Goal: Information Seeking & Learning: Learn about a topic

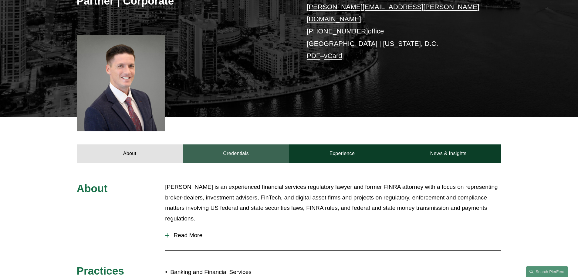
scroll to position [182, 0]
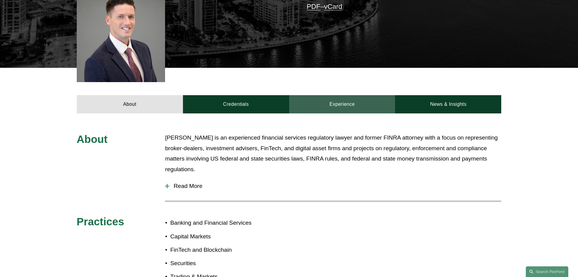
click at [338, 95] on link "Experience" at bounding box center [342, 104] width 106 height 18
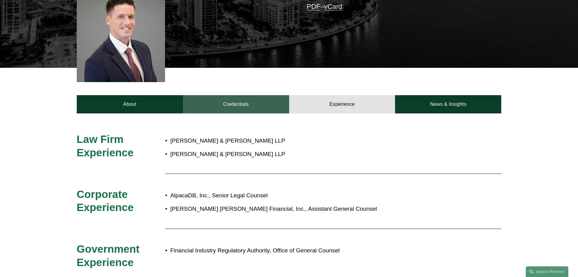
click at [263, 97] on link "Credentials" at bounding box center [236, 104] width 106 height 18
drag, startPoint x: 263, startPoint y: 97, endPoint x: 257, endPoint y: 98, distance: 6.3
click at [262, 97] on link "Credentials" at bounding box center [236, 104] width 106 height 18
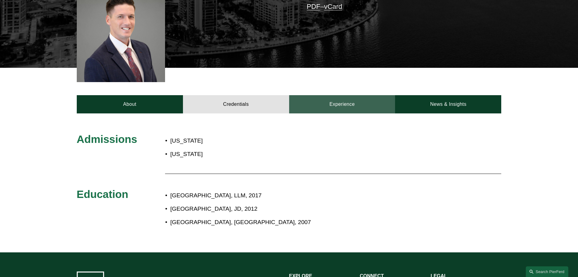
click at [335, 96] on link "Experience" at bounding box center [342, 104] width 106 height 18
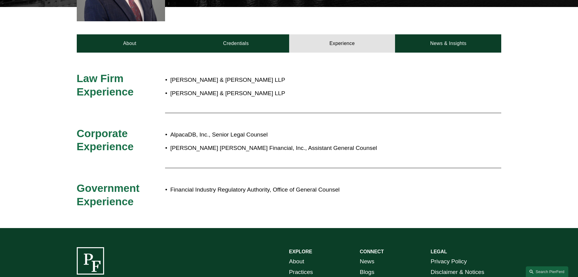
scroll to position [152, 0]
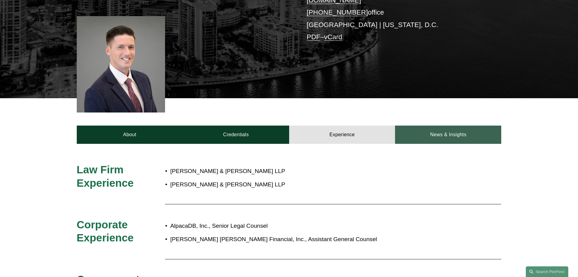
click at [440, 132] on link "News & Insights" at bounding box center [448, 134] width 106 height 18
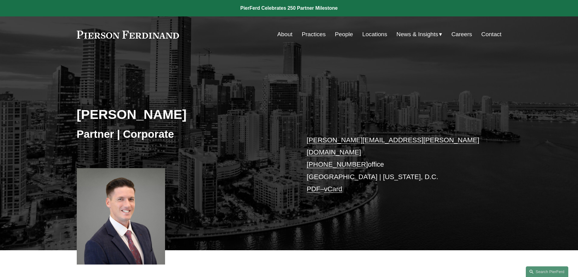
scroll to position [182, 0]
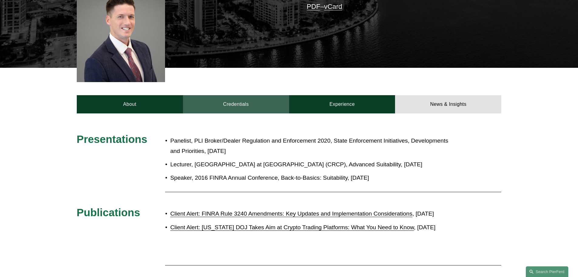
click at [254, 99] on link "Credentials" at bounding box center [236, 104] width 106 height 18
